Goal: Transaction & Acquisition: Book appointment/travel/reservation

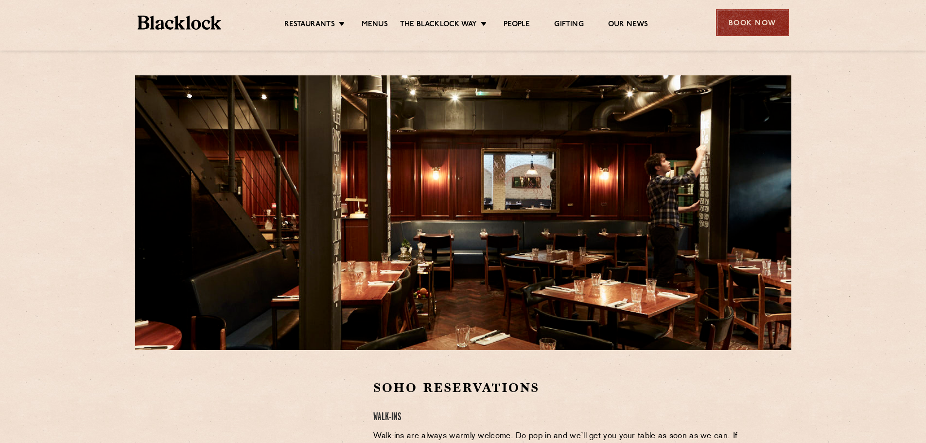
click at [750, 18] on div "Book Now" at bounding box center [752, 22] width 73 height 27
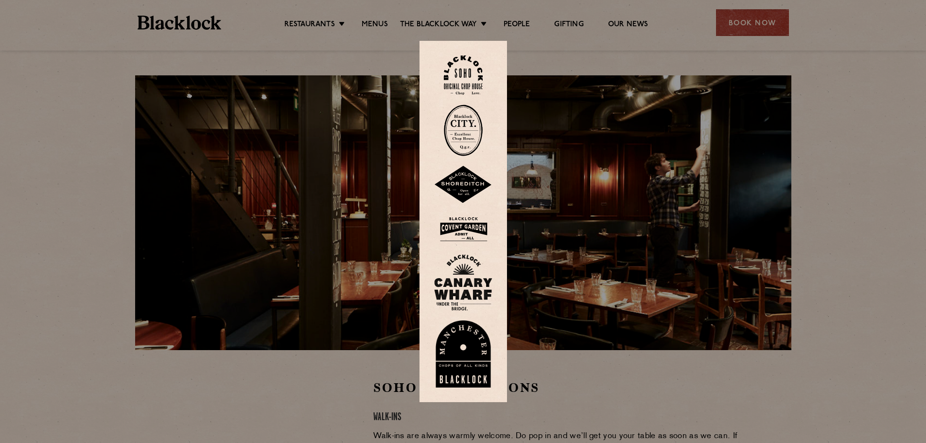
click at [121, 190] on div at bounding box center [463, 221] width 926 height 443
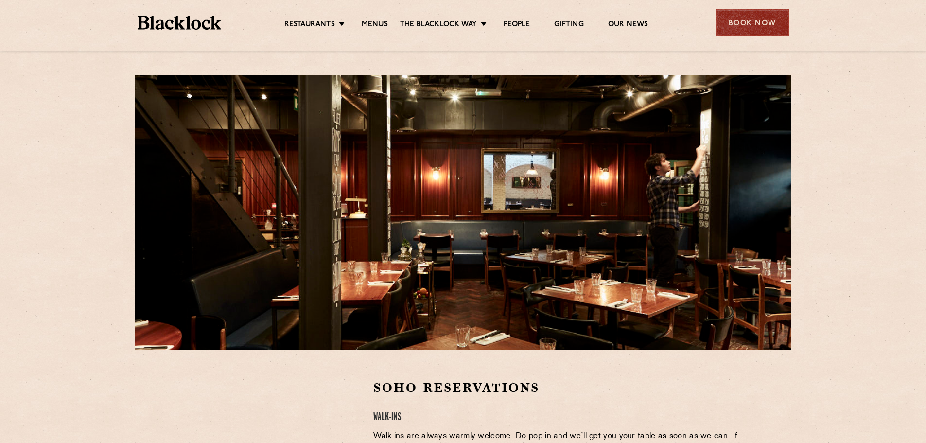
click at [740, 25] on div "Book Now" at bounding box center [752, 22] width 73 height 27
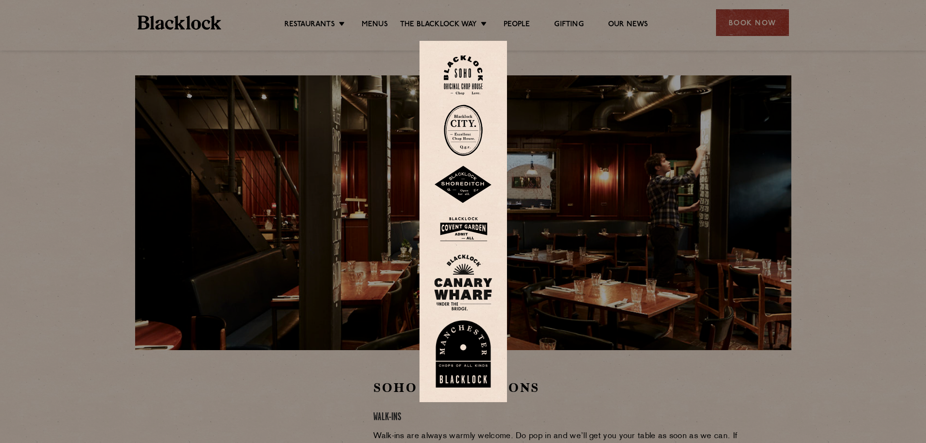
click at [470, 72] on img at bounding box center [463, 74] width 39 height 39
